Goal: Complete application form: Complete application form

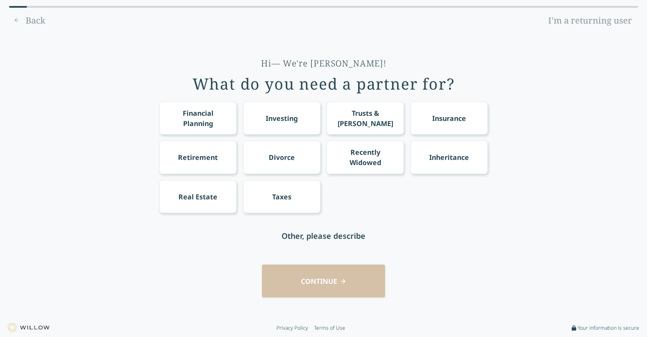
click at [211, 120] on div "Financial Planning" at bounding box center [198, 118] width 62 height 21
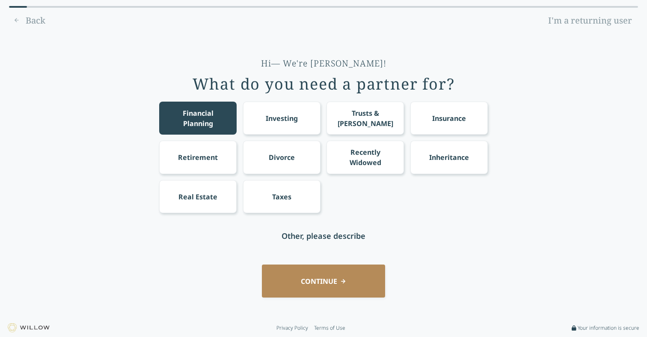
click at [215, 155] on div "Retirement" at bounding box center [198, 157] width 40 height 10
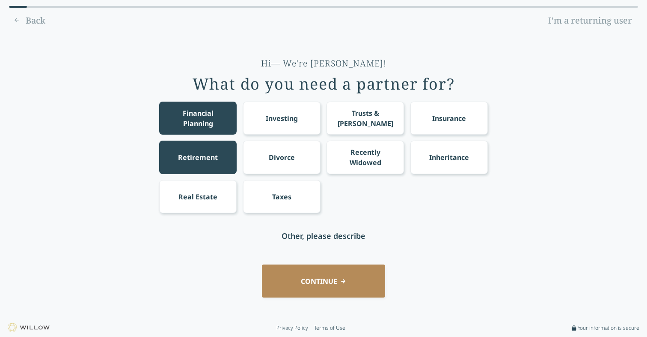
click at [329, 278] on button "CONTINUE" at bounding box center [323, 280] width 123 height 33
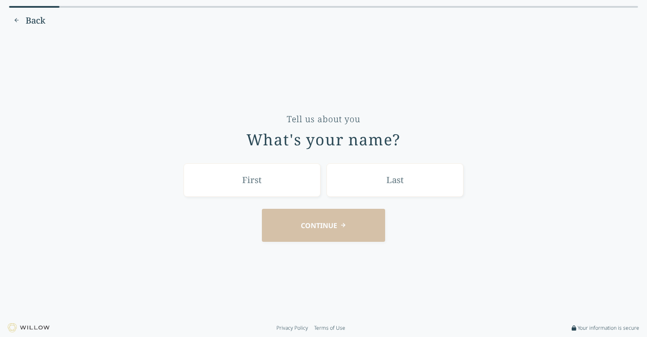
click at [260, 183] on input "text" at bounding box center [252, 179] width 137 height 33
type input "[PERSON_NAME]"
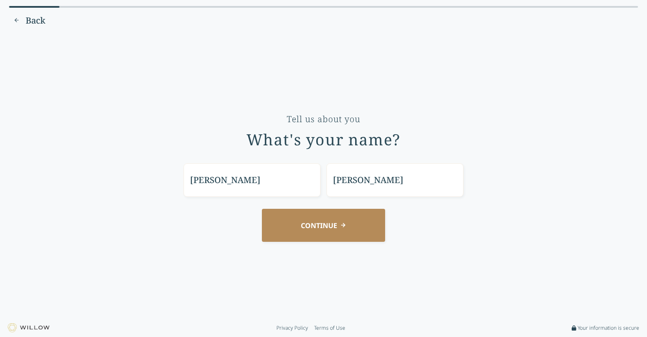
type input "[PERSON_NAME]"
click at [316, 229] on button "CONTINUE" at bounding box center [323, 225] width 123 height 33
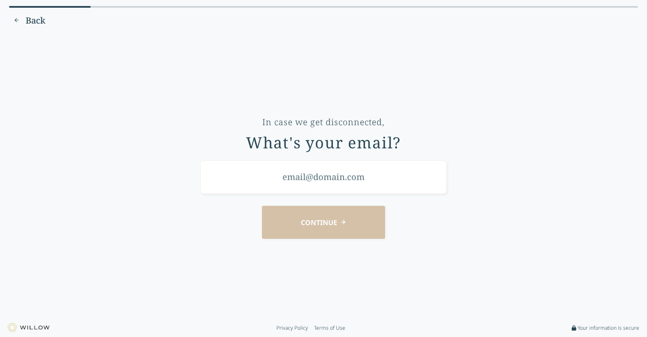
click at [322, 180] on input "email" at bounding box center [323, 176] width 247 height 33
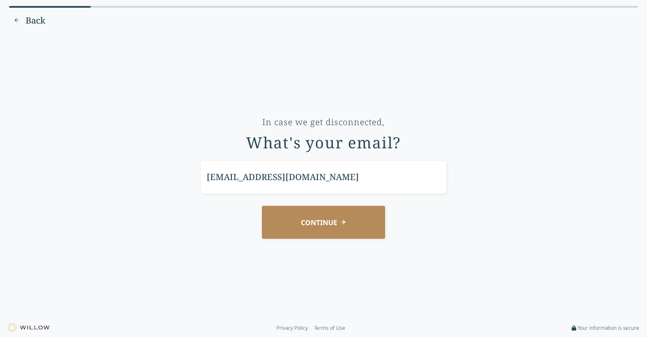
type input "[EMAIL_ADDRESS][DOMAIN_NAME]"
click at [340, 221] on button "CONTINUE" at bounding box center [323, 222] width 123 height 33
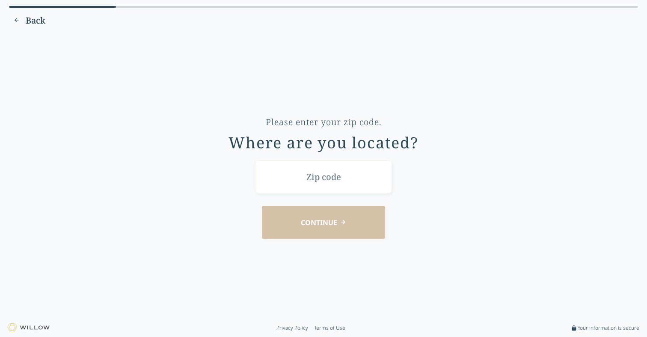
click at [326, 182] on input "text" at bounding box center [323, 176] width 137 height 33
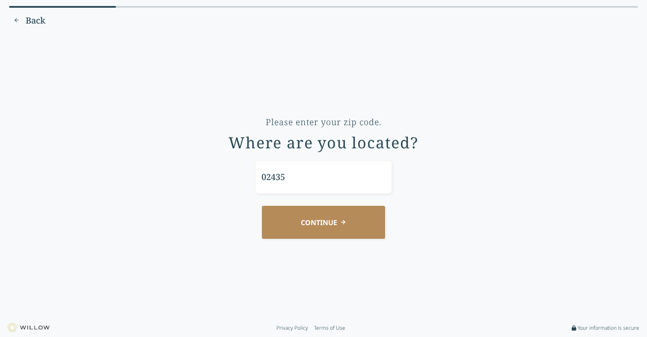
type input "02435"
click at [335, 223] on button "CONTINUE" at bounding box center [323, 222] width 123 height 33
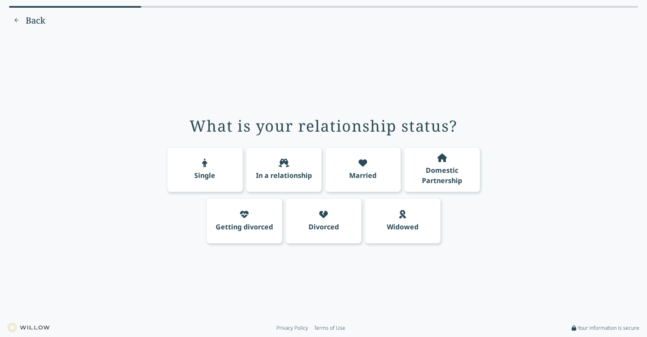
click at [366, 165] on icon at bounding box center [363, 162] width 9 height 9
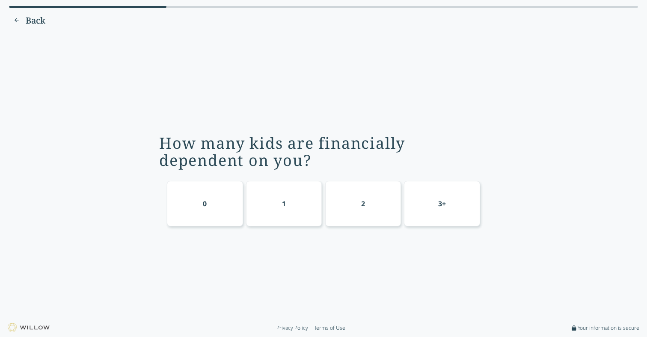
click at [353, 207] on div "2" at bounding box center [363, 203] width 76 height 45
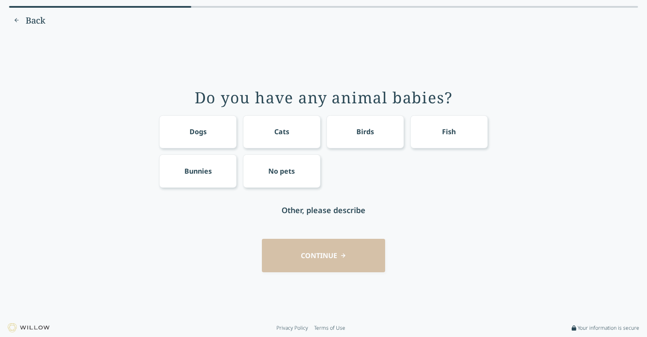
click at [215, 138] on div "Dogs" at bounding box center [197, 131] width 77 height 33
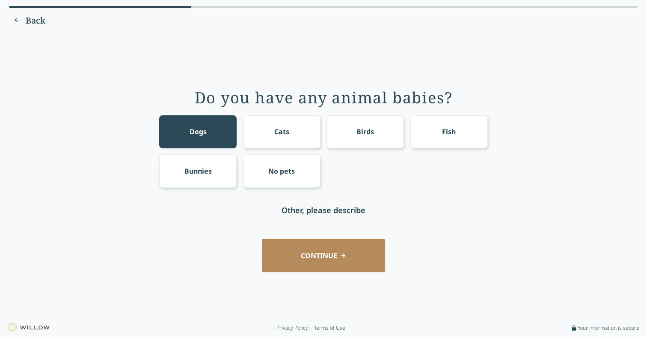
click at [331, 255] on button "CONTINUE" at bounding box center [323, 254] width 123 height 33
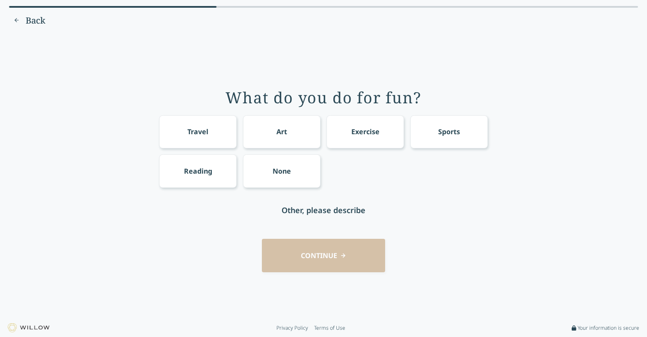
click at [227, 126] on div "Travel" at bounding box center [197, 131] width 77 height 33
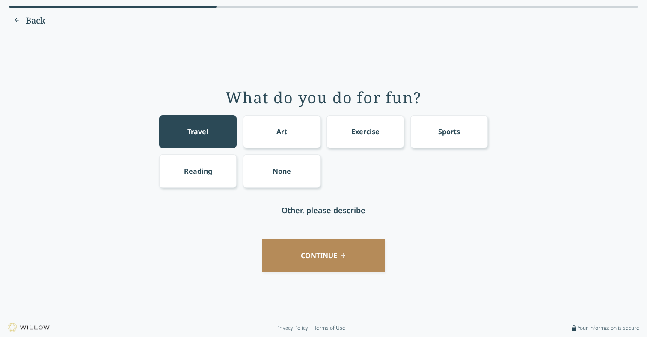
click at [389, 128] on div "Exercise" at bounding box center [365, 131] width 77 height 33
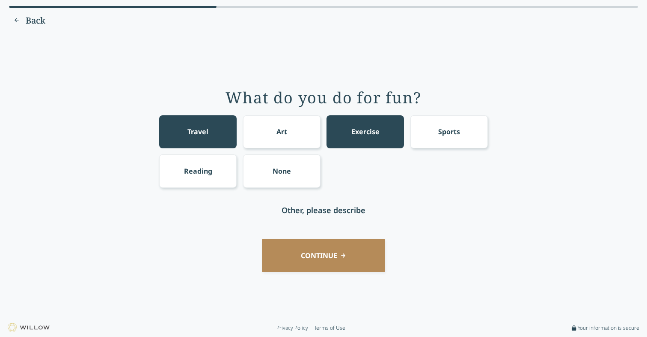
click at [453, 142] on div "Sports" at bounding box center [449, 131] width 77 height 33
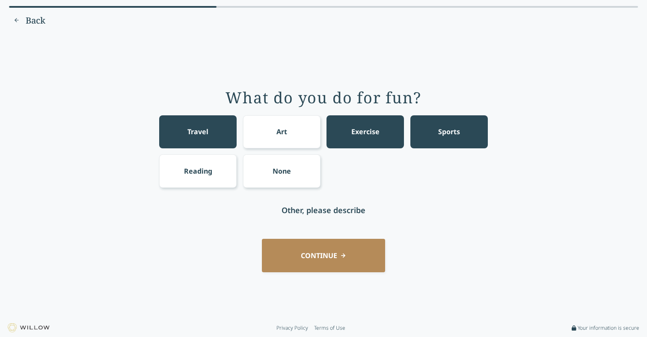
click at [215, 168] on div "Reading" at bounding box center [197, 170] width 77 height 33
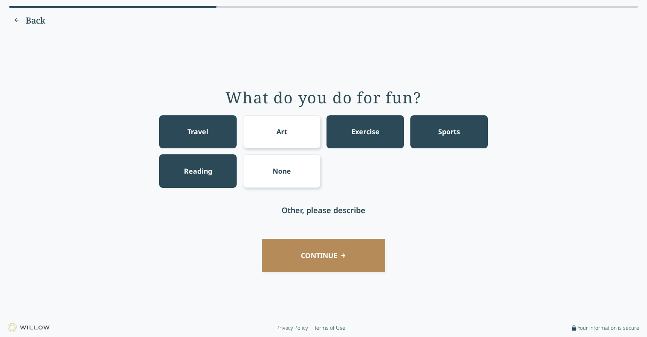
click at [322, 251] on button "CONTINUE" at bounding box center [323, 254] width 123 height 33
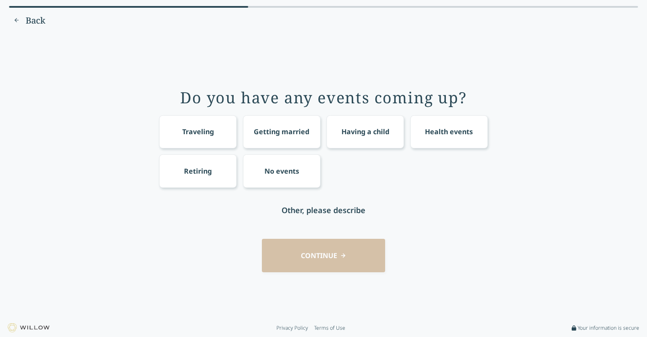
click at [201, 177] on div "Retiring" at bounding box center [197, 170] width 77 height 33
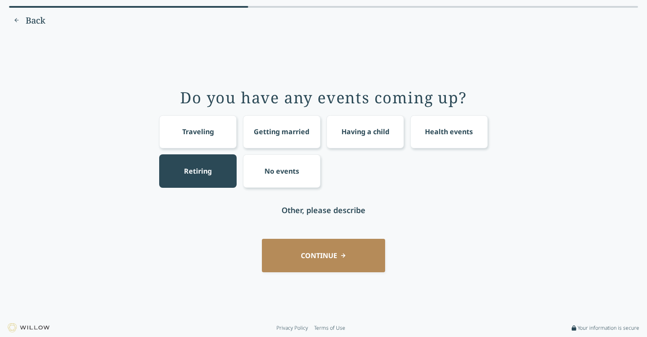
click at [331, 254] on button "CONTINUE" at bounding box center [323, 254] width 123 height 33
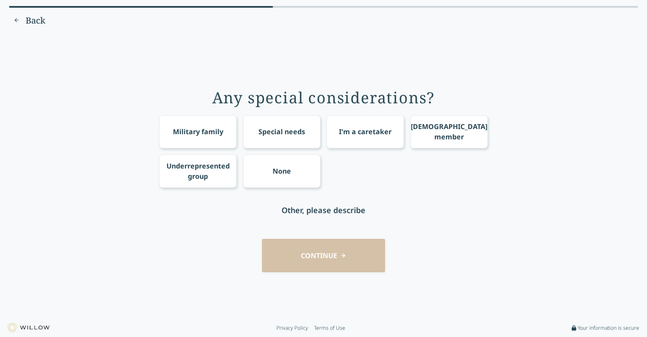
click at [279, 170] on div "None" at bounding box center [282, 171] width 18 height 10
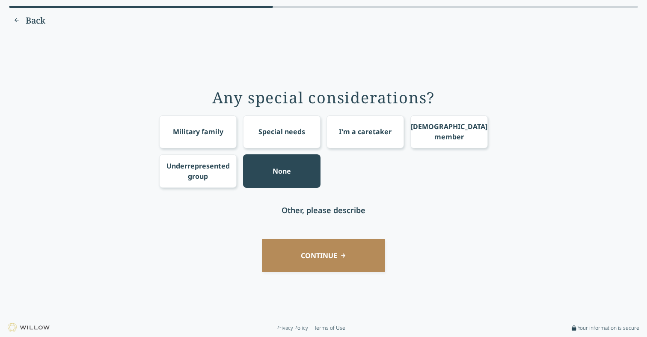
click at [327, 257] on button "CONTINUE" at bounding box center [323, 254] width 123 height 33
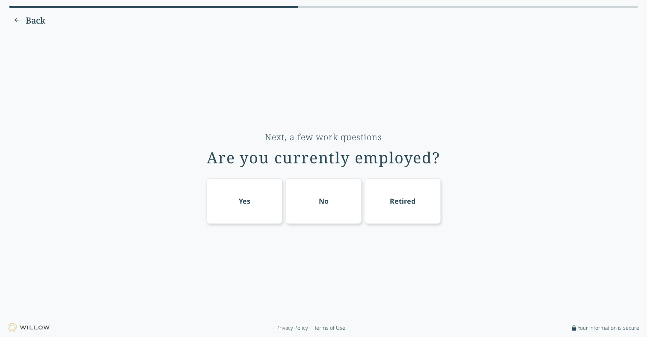
click at [251, 194] on div "Yes" at bounding box center [244, 200] width 76 height 45
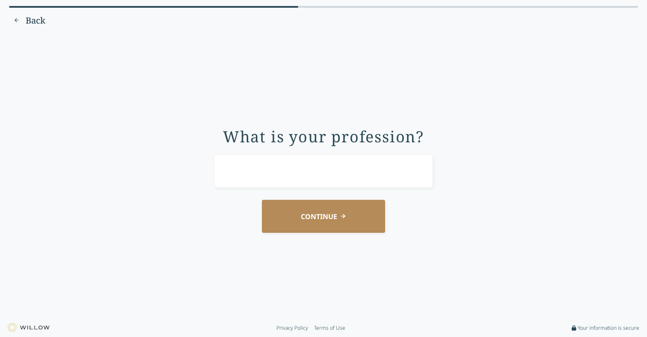
click at [315, 179] on input "text" at bounding box center [323, 170] width 219 height 33
type input "Sales"
click at [333, 213] on button "CONTINUE" at bounding box center [323, 216] width 123 height 33
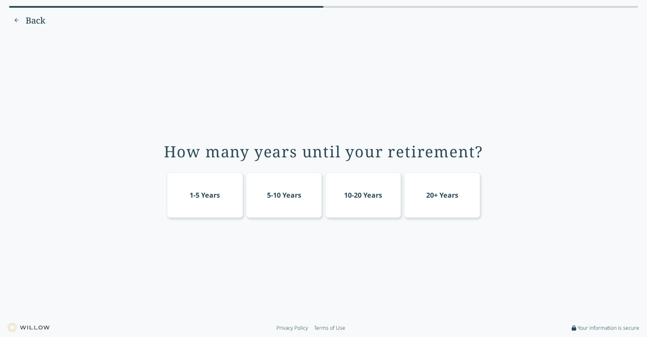
click at [228, 196] on div "1-5 Years" at bounding box center [205, 194] width 76 height 45
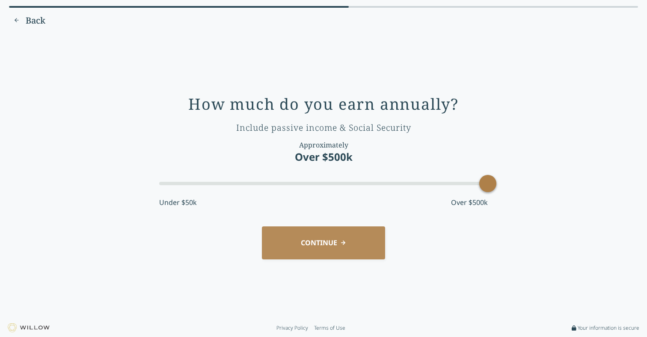
drag, startPoint x: 233, startPoint y: 186, endPoint x: 490, endPoint y: 203, distance: 257.0
click at [490, 203] on div "How much do you earn annually? Include passive income & Social Security Approxi…" at bounding box center [323, 175] width 623 height 273
drag, startPoint x: 488, startPoint y: 191, endPoint x: 419, endPoint y: 193, distance: 68.5
click at [419, 193] on div "How much do you earn annually? Include passive income & Social Security Approxi…" at bounding box center [323, 154] width 329 height 119
click at [322, 239] on button "CONTINUE" at bounding box center [323, 242] width 123 height 33
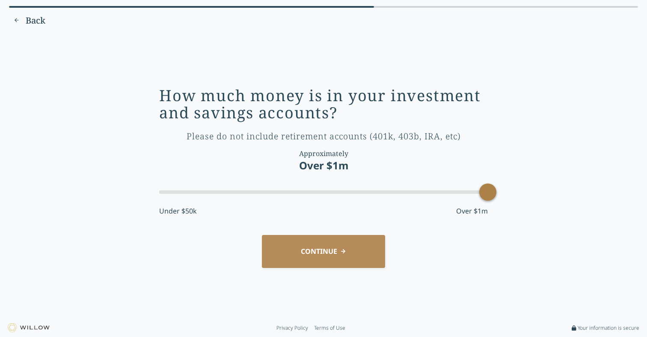
drag, startPoint x: 193, startPoint y: 200, endPoint x: 569, endPoint y: 215, distance: 376.2
click at [569, 215] on div "How much money is in your investment and savings accounts? Please do not includ…" at bounding box center [323, 175] width 623 height 273
click at [319, 251] on button "CONTINUE" at bounding box center [323, 251] width 123 height 33
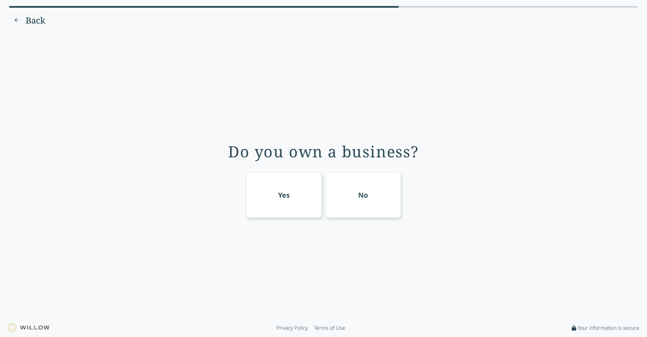
click at [367, 199] on div "No" at bounding box center [363, 195] width 10 height 10
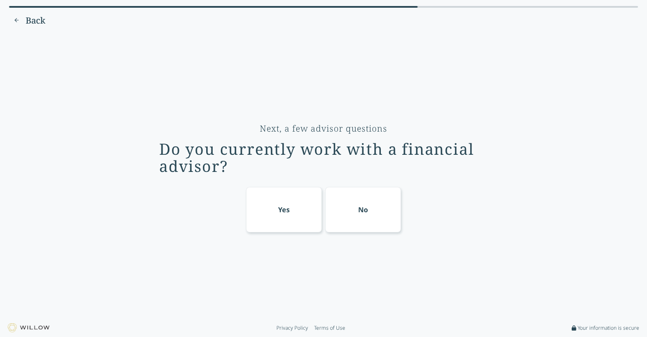
click at [351, 209] on div "No" at bounding box center [363, 209] width 76 height 45
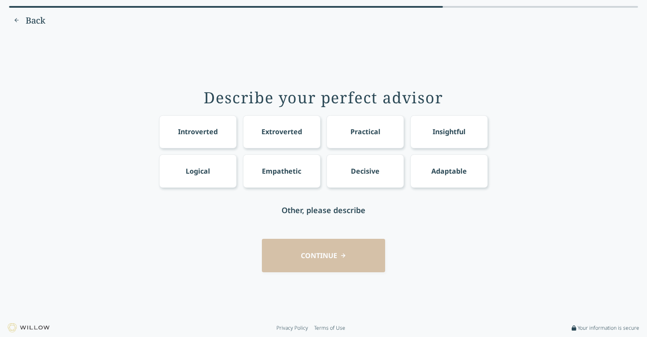
click at [443, 136] on div "Insightful" at bounding box center [449, 131] width 33 height 10
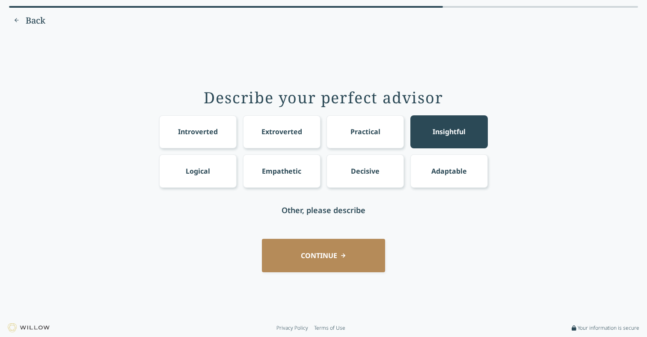
click at [224, 176] on div "Logical" at bounding box center [197, 170] width 77 height 33
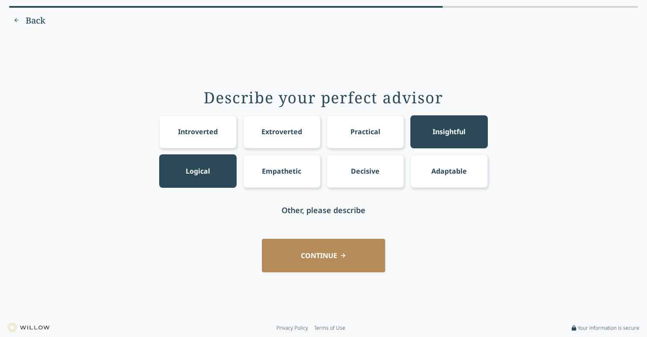
click at [353, 138] on div "Practical" at bounding box center [365, 131] width 77 height 33
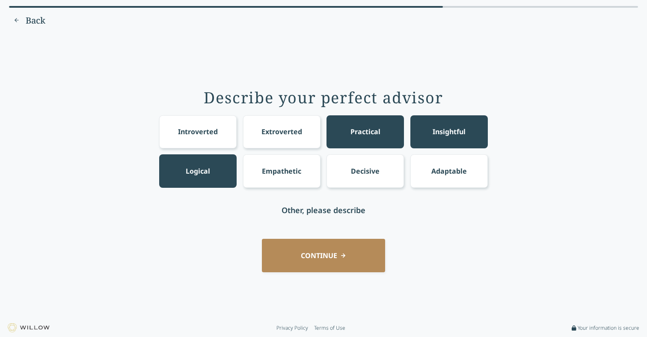
click at [323, 256] on button "CONTINUE" at bounding box center [323, 254] width 123 height 33
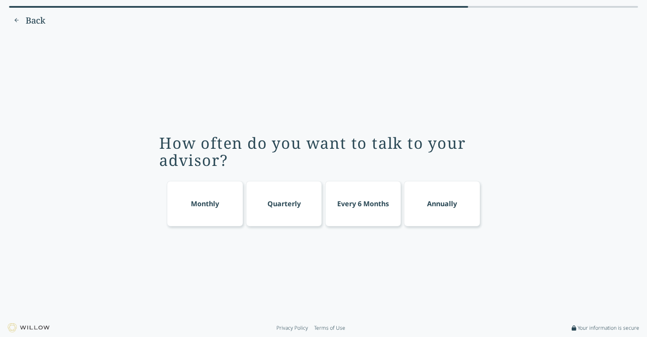
click at [291, 206] on div "Quarterly" at bounding box center [284, 203] width 33 height 10
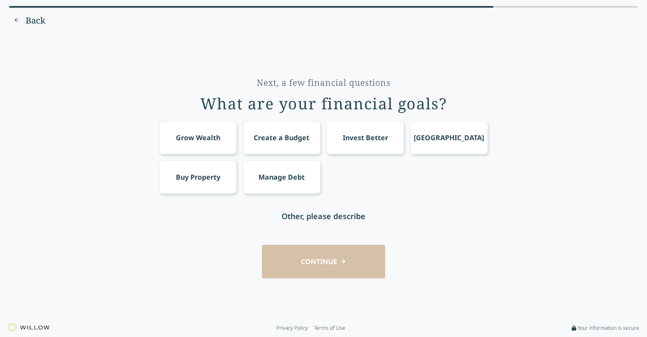
click at [212, 138] on div "Grow Wealth" at bounding box center [198, 137] width 45 height 10
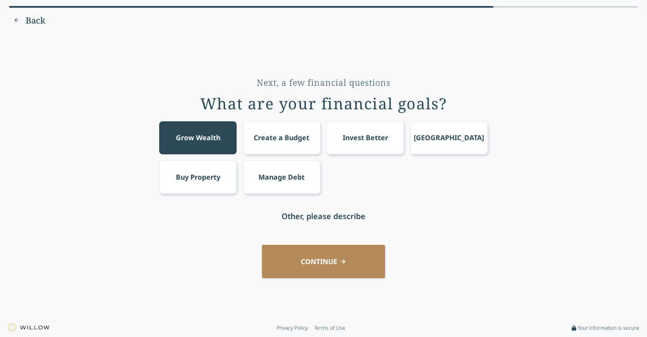
click at [290, 137] on div "Create a Budget" at bounding box center [282, 137] width 56 height 10
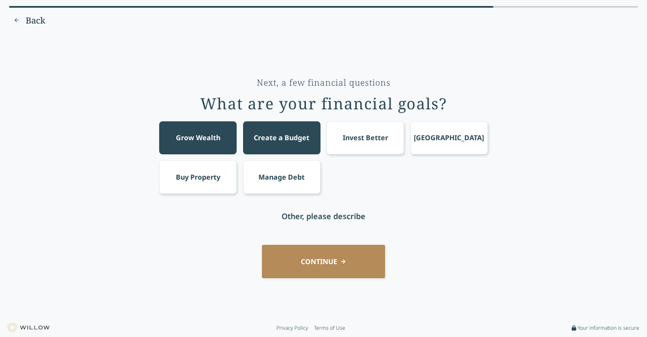
click at [333, 259] on button "CONTINUE" at bounding box center [323, 260] width 123 height 33
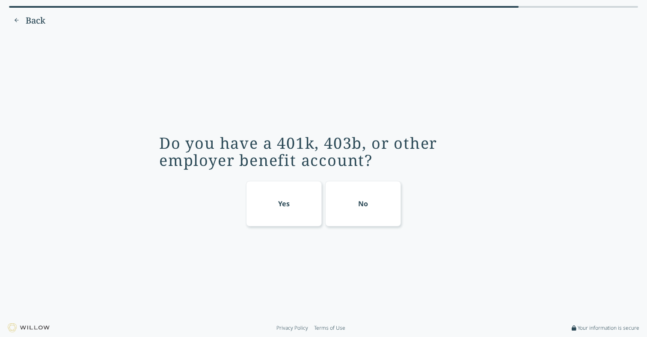
click at [292, 197] on div "Yes" at bounding box center [284, 203] width 76 height 45
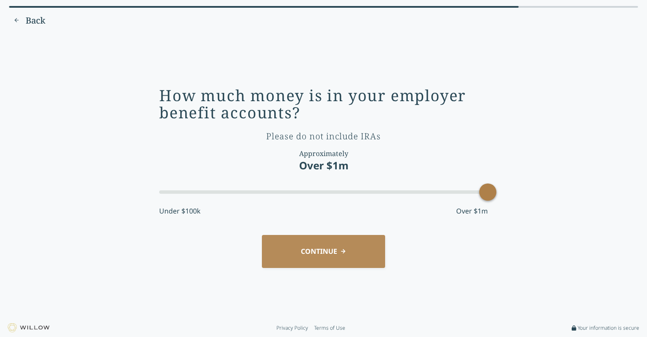
drag, startPoint x: 215, startPoint y: 195, endPoint x: 567, endPoint y: 203, distance: 352.5
click at [567, 203] on div "How much money is in your employer benefit accounts? Please do not include IRAs…" at bounding box center [323, 175] width 623 height 273
click at [326, 238] on button "CONTINUE" at bounding box center [323, 251] width 123 height 33
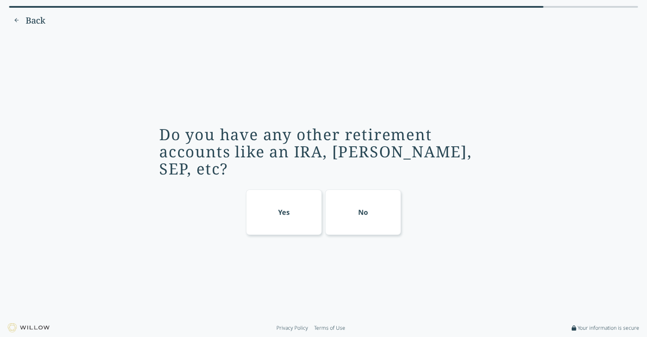
click at [289, 207] on div "Yes" at bounding box center [284, 212] width 12 height 10
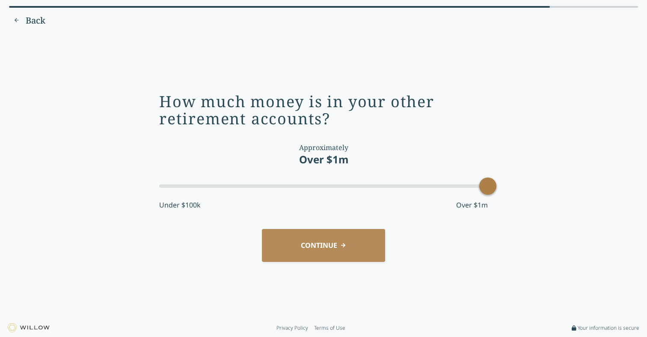
drag, startPoint x: 303, startPoint y: 188, endPoint x: 519, endPoint y: 188, distance: 215.8
click at [519, 189] on div "How much money is in your other retirement accounts? Approximately Over $1m Und…" at bounding box center [323, 175] width 623 height 273
click at [325, 246] on button "CONTINUE" at bounding box center [323, 245] width 123 height 33
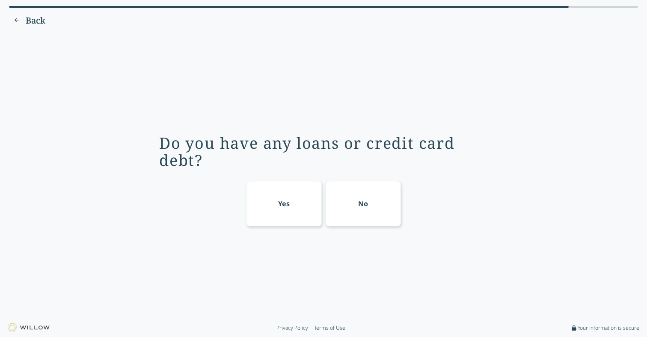
click at [352, 194] on div "No" at bounding box center [363, 203] width 76 height 45
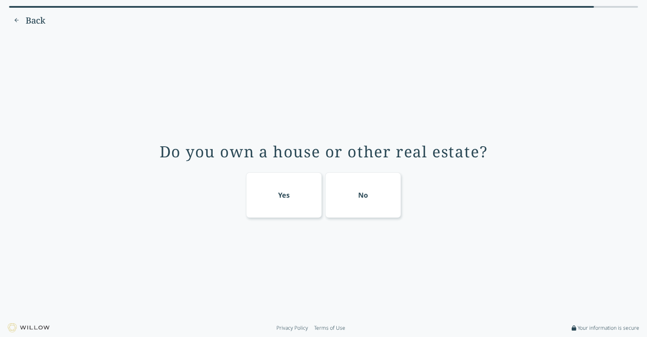
click at [299, 203] on div "Yes" at bounding box center [284, 194] width 76 height 45
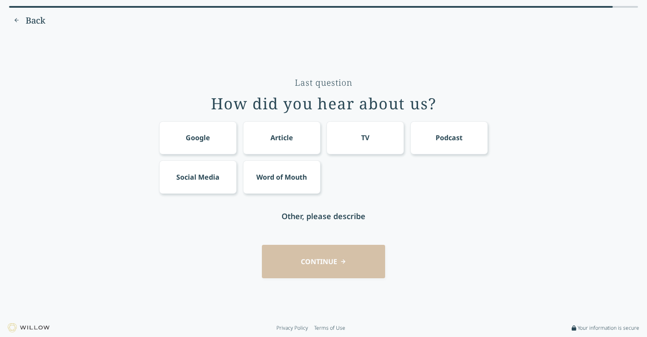
click at [211, 142] on div "Google" at bounding box center [197, 137] width 77 height 33
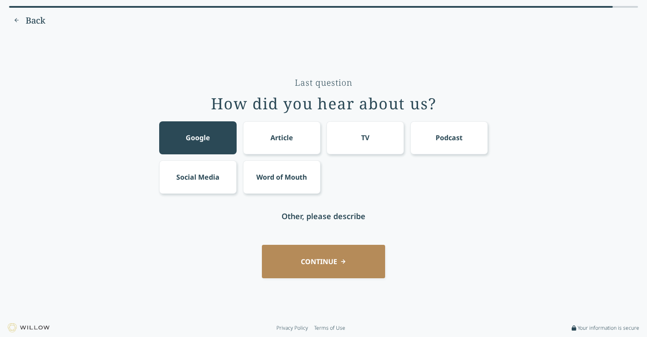
click at [322, 260] on button "CONTINUE" at bounding box center [323, 260] width 123 height 33
